Goal: Information Seeking & Learning: Learn about a topic

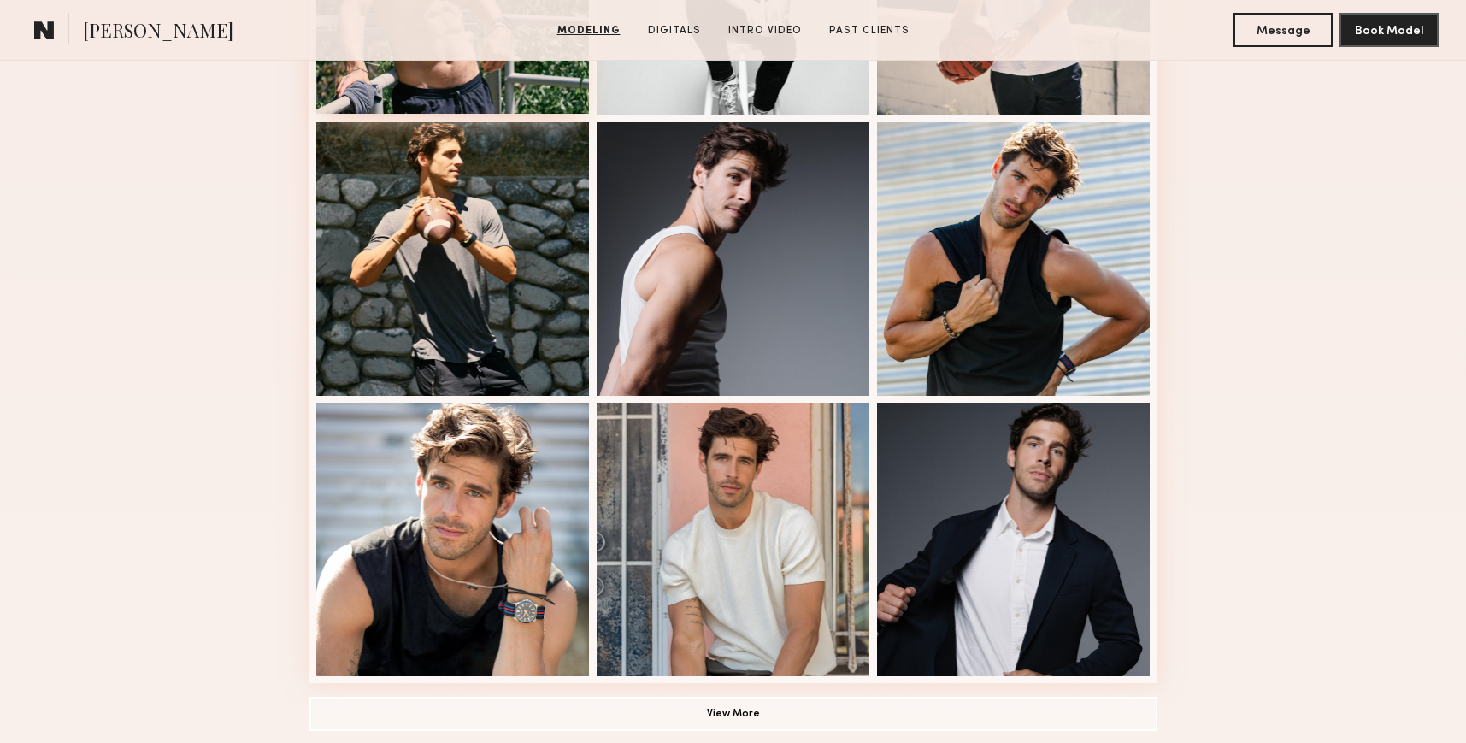
scroll to position [947, 0]
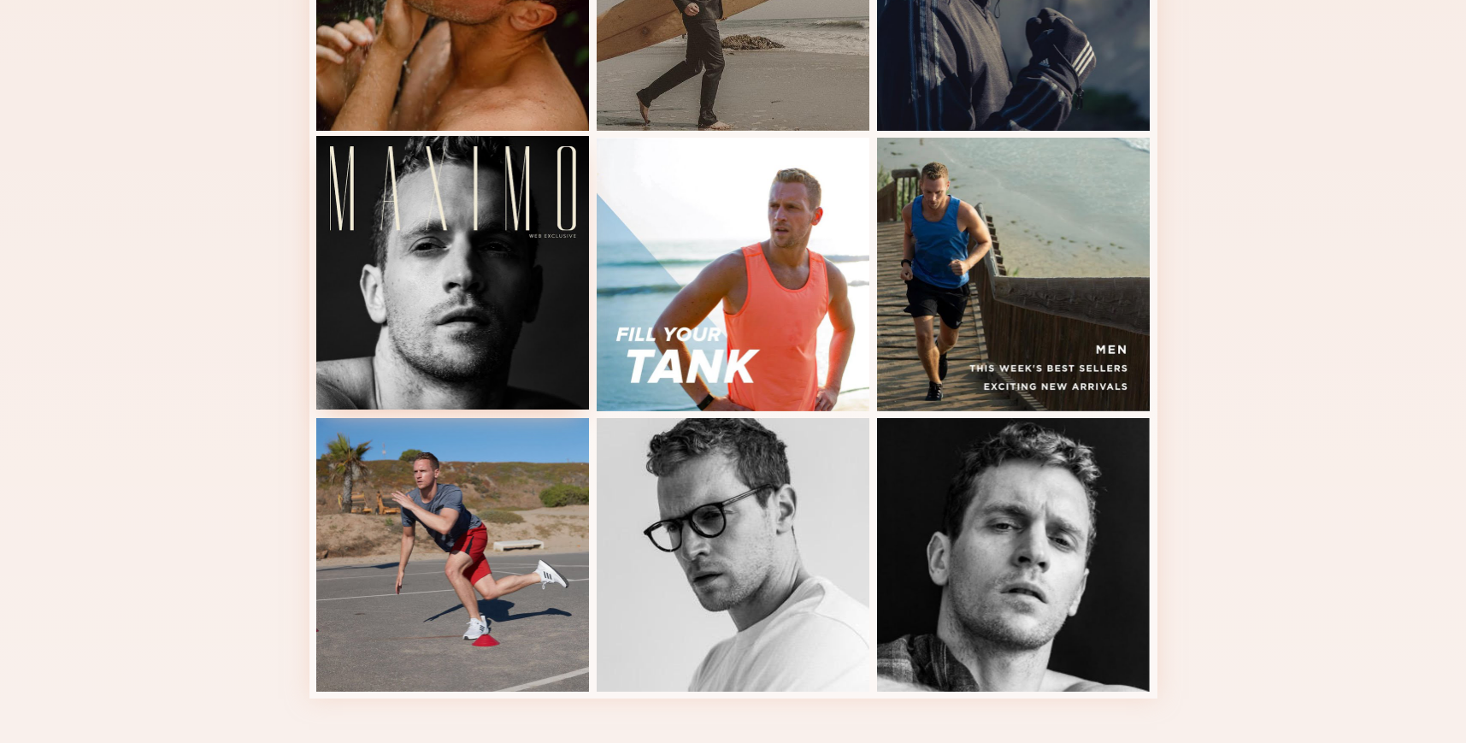
scroll to position [1124, 0]
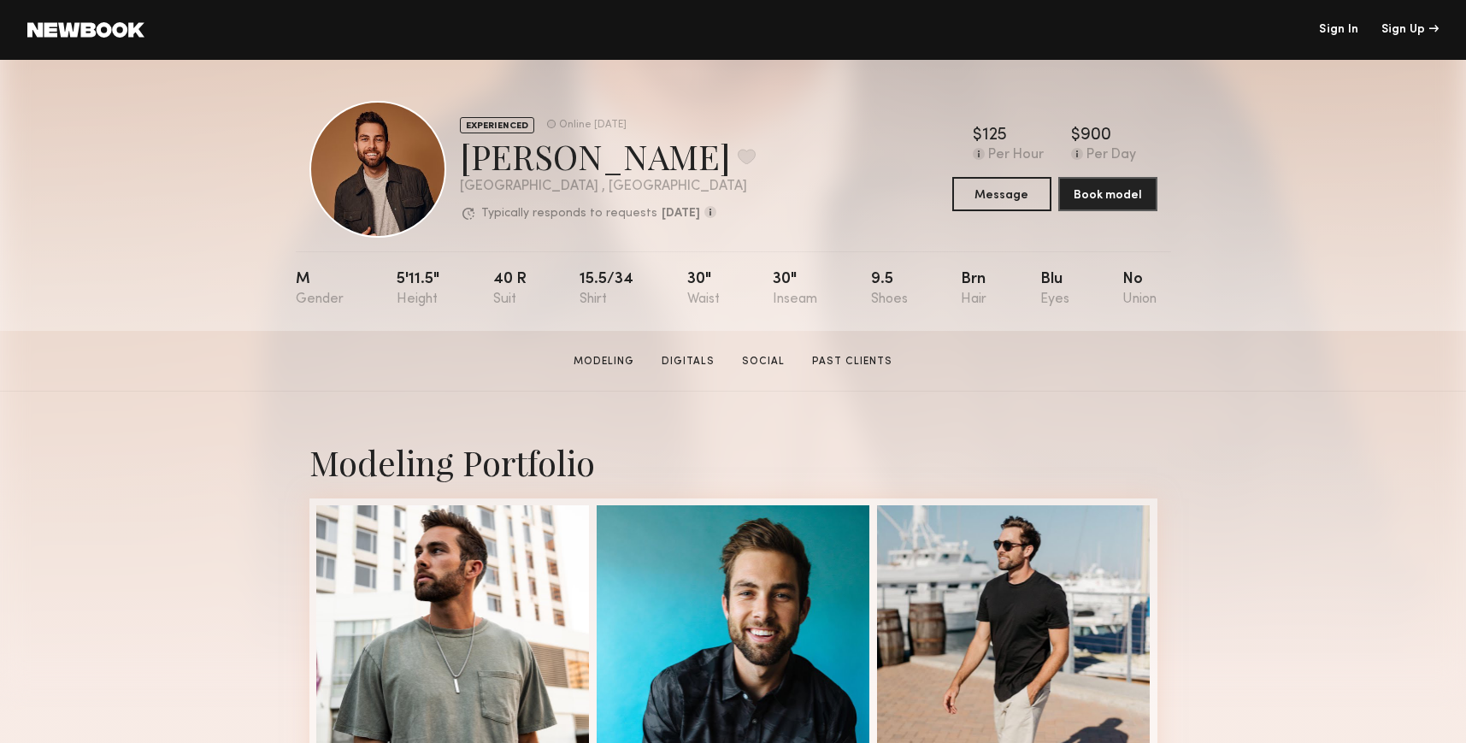
click at [94, 37] on link at bounding box center [85, 29] width 117 height 15
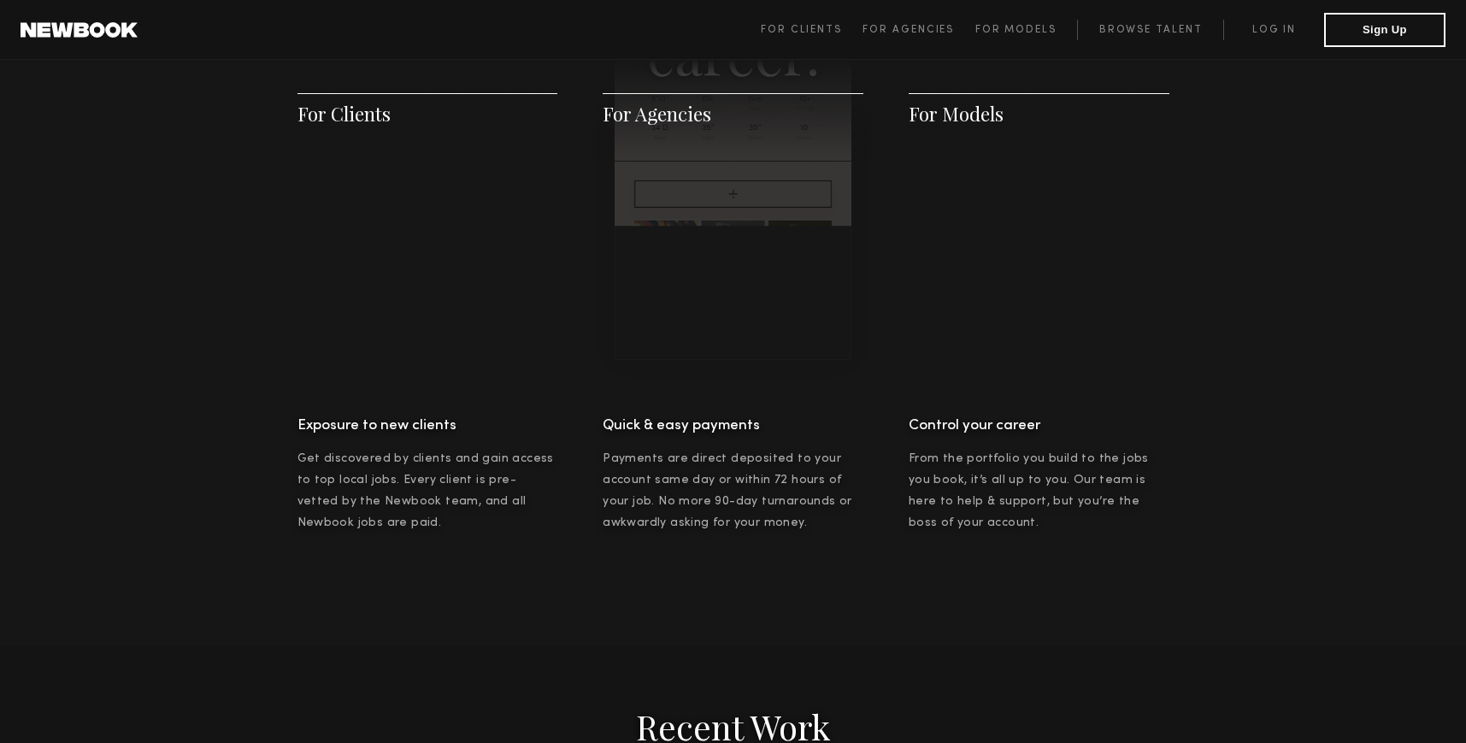
scroll to position [4589, 0]
